Goal: Transaction & Acquisition: Purchase product/service

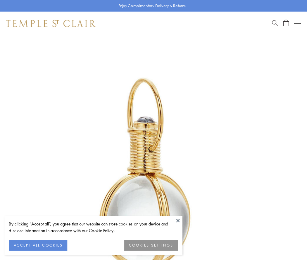
scroll to position [153, 0]
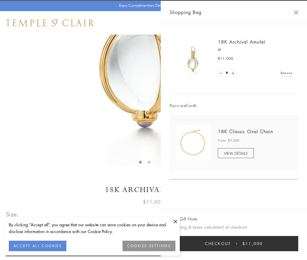
click at [234, 243] on button "Checkout $11,000" at bounding box center [234, 243] width 129 height 15
